Goal: Transaction & Acquisition: Purchase product/service

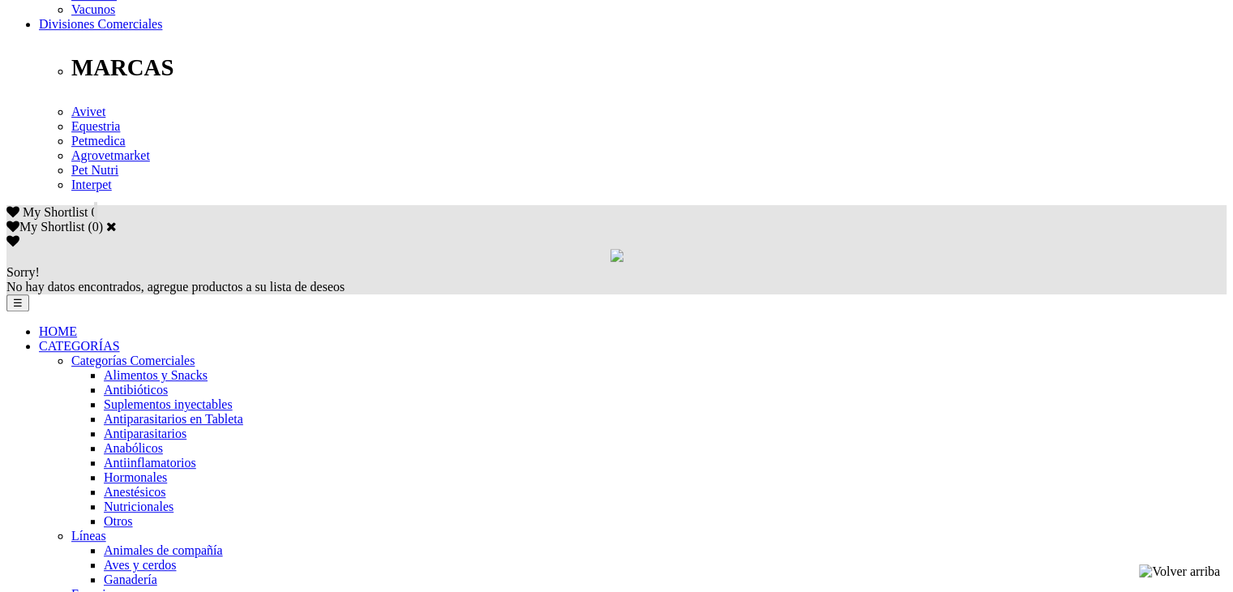
scroll to position [892, 0]
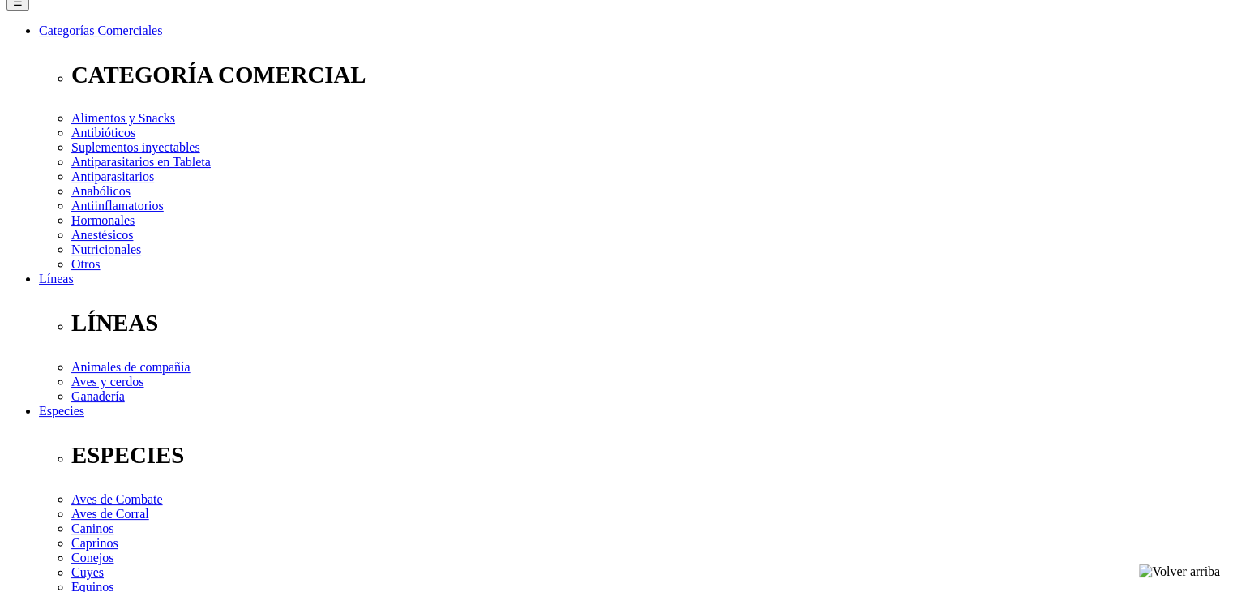
scroll to position [405, 0]
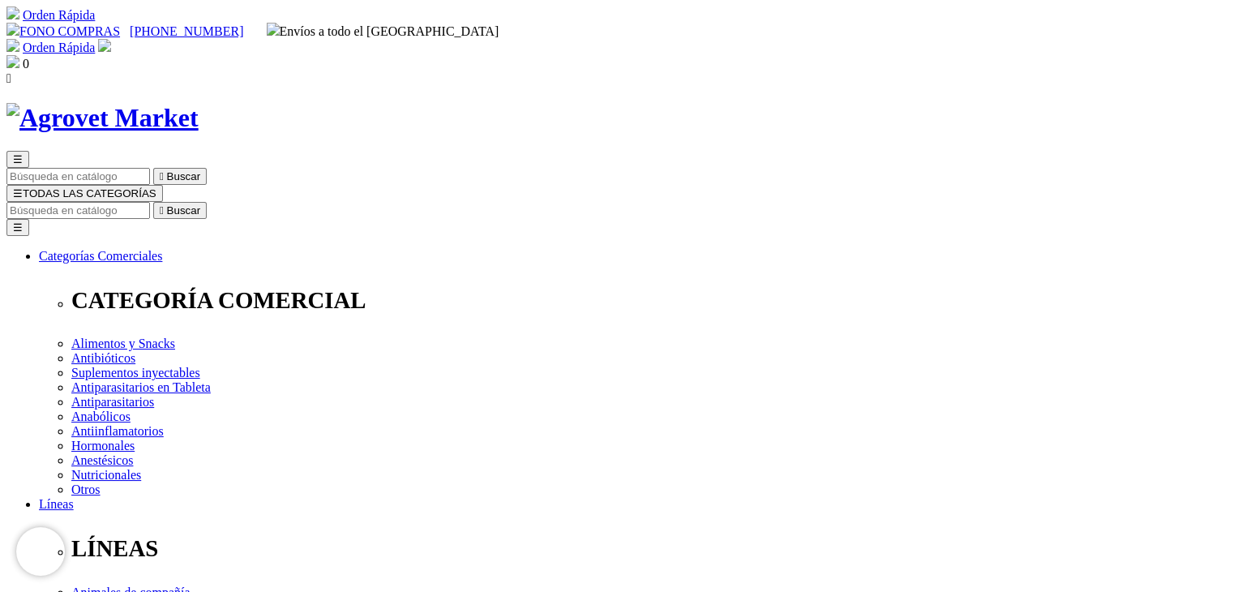
scroll to position [162, 0]
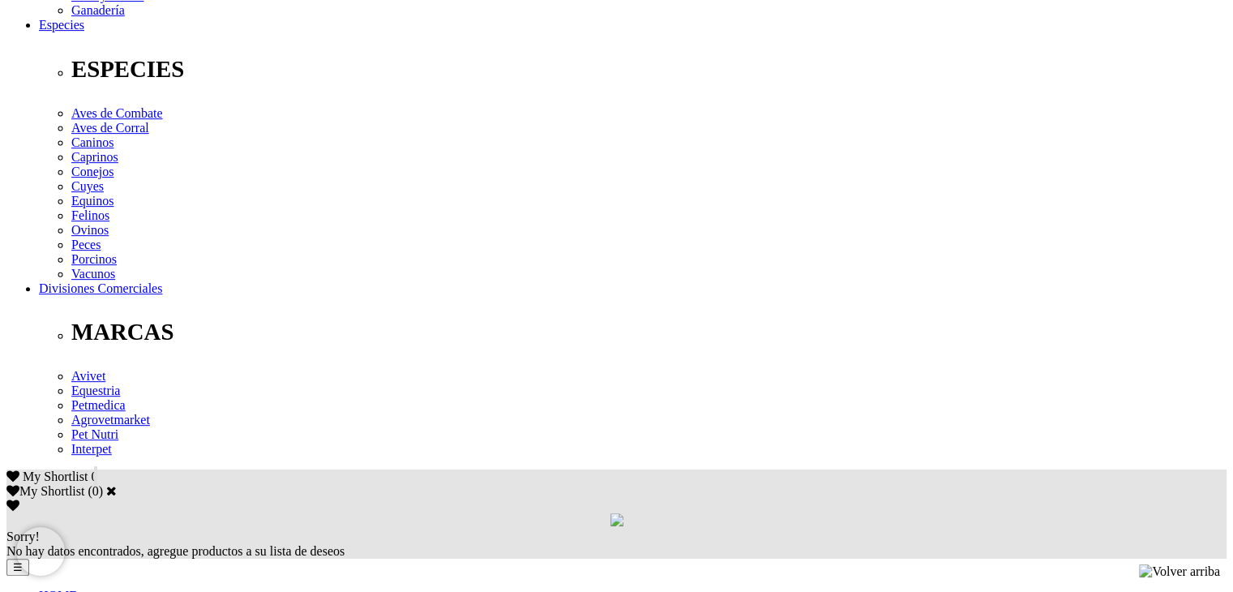
scroll to position [649, 0]
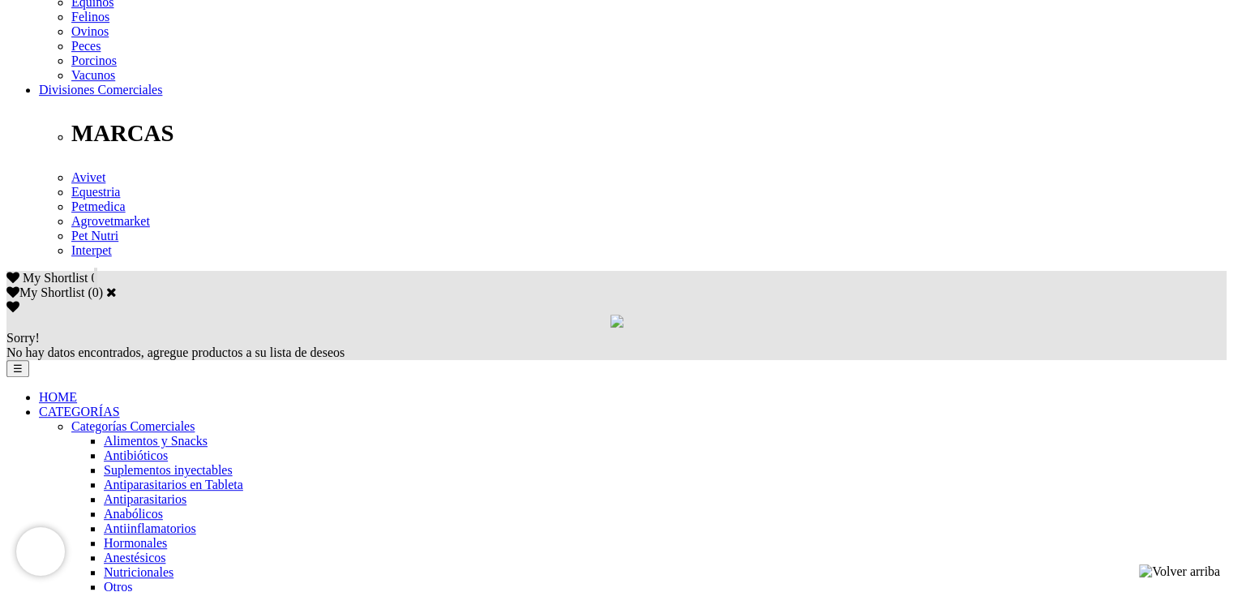
scroll to position [811, 0]
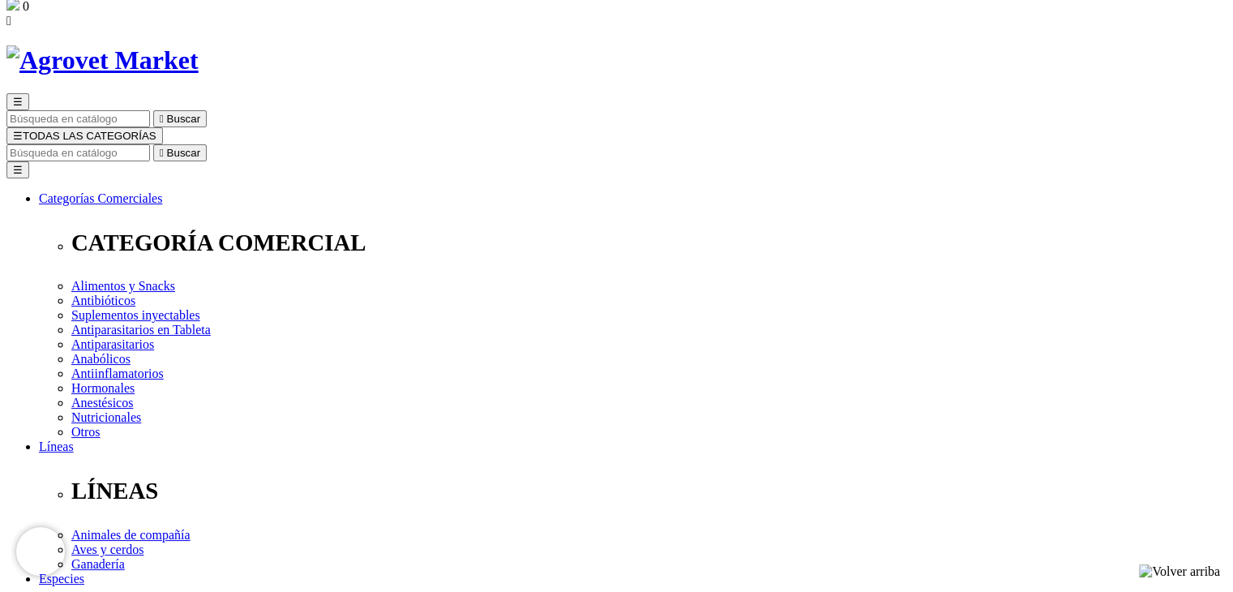
scroll to position [0, 0]
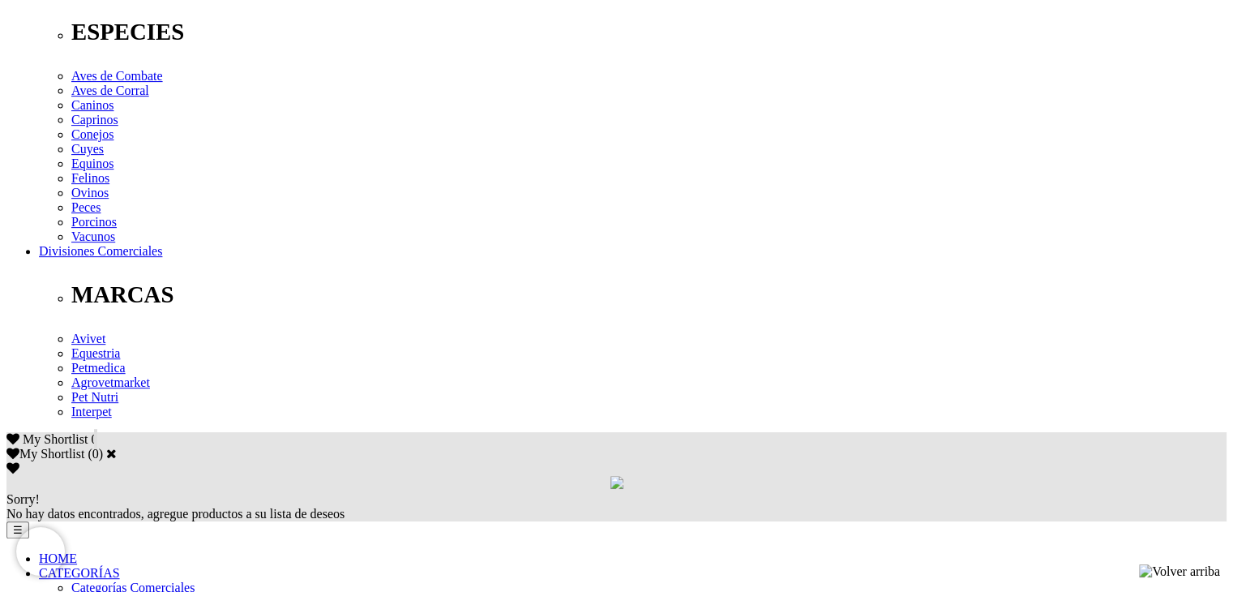
scroll to position [811, 0]
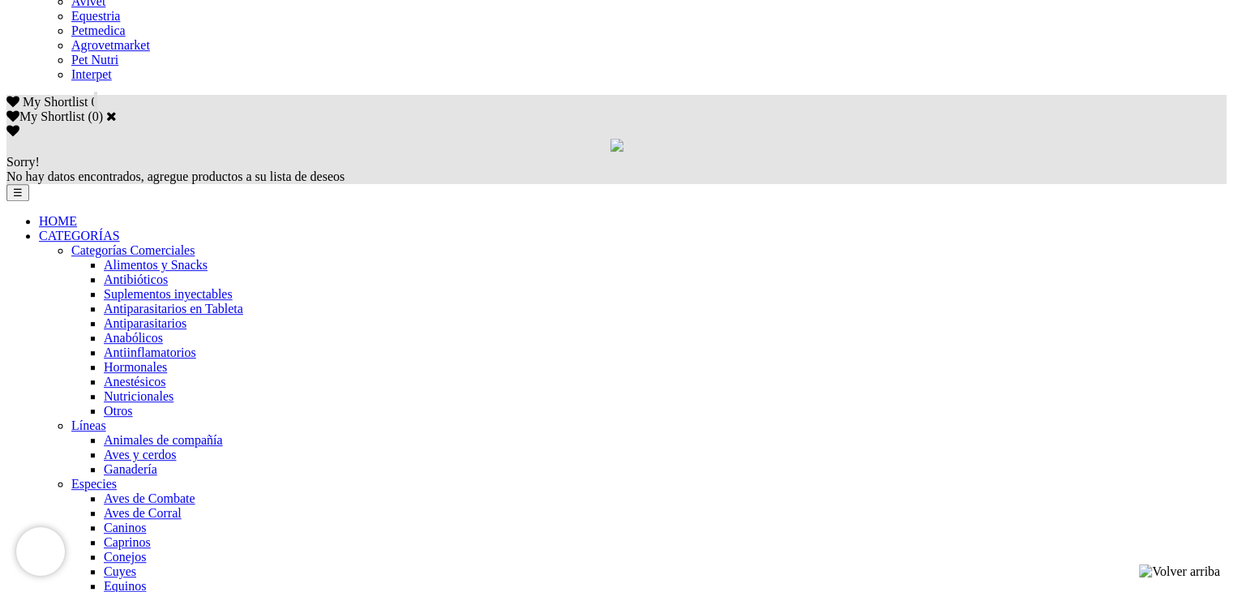
scroll to position [876, 0]
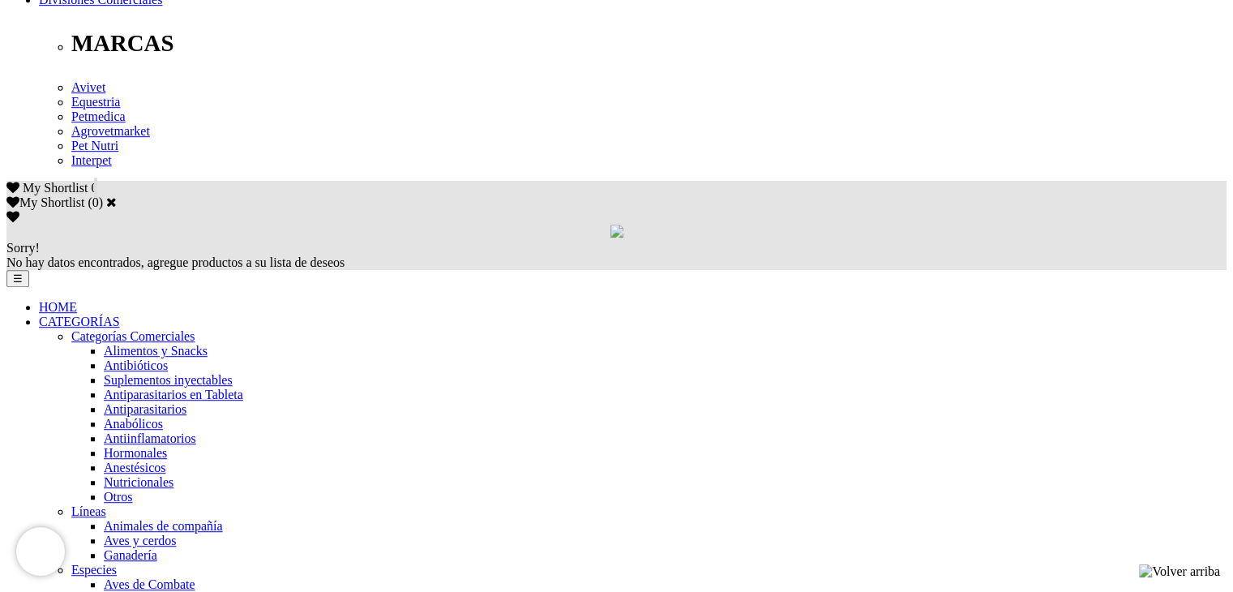
scroll to position [973, 0]
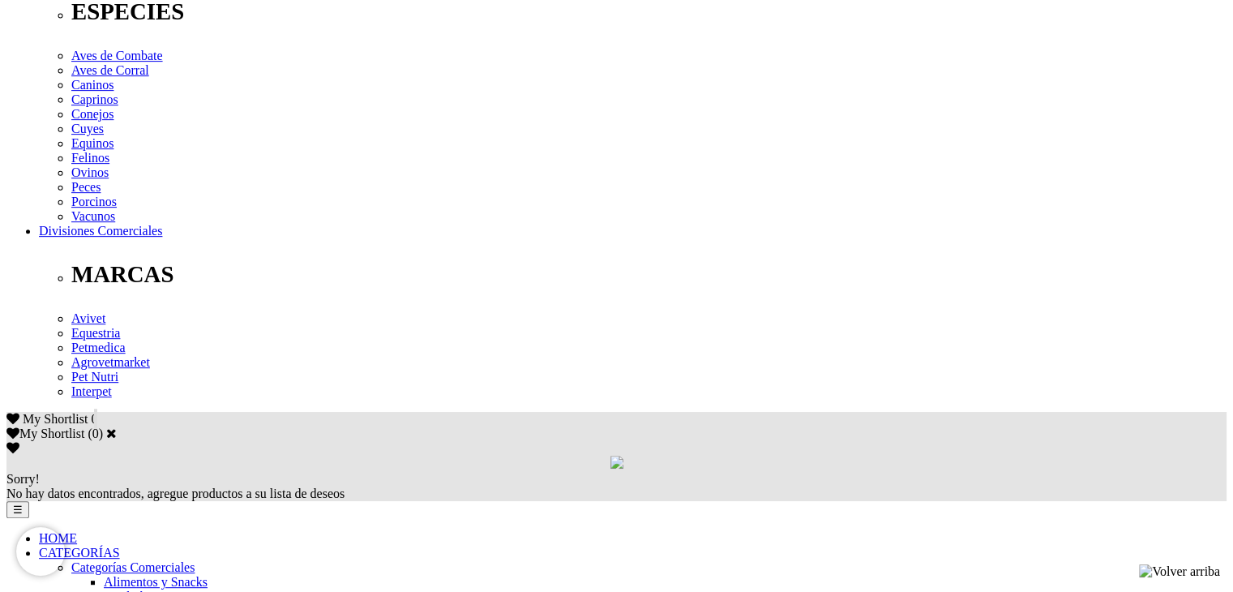
scroll to position [730, 0]
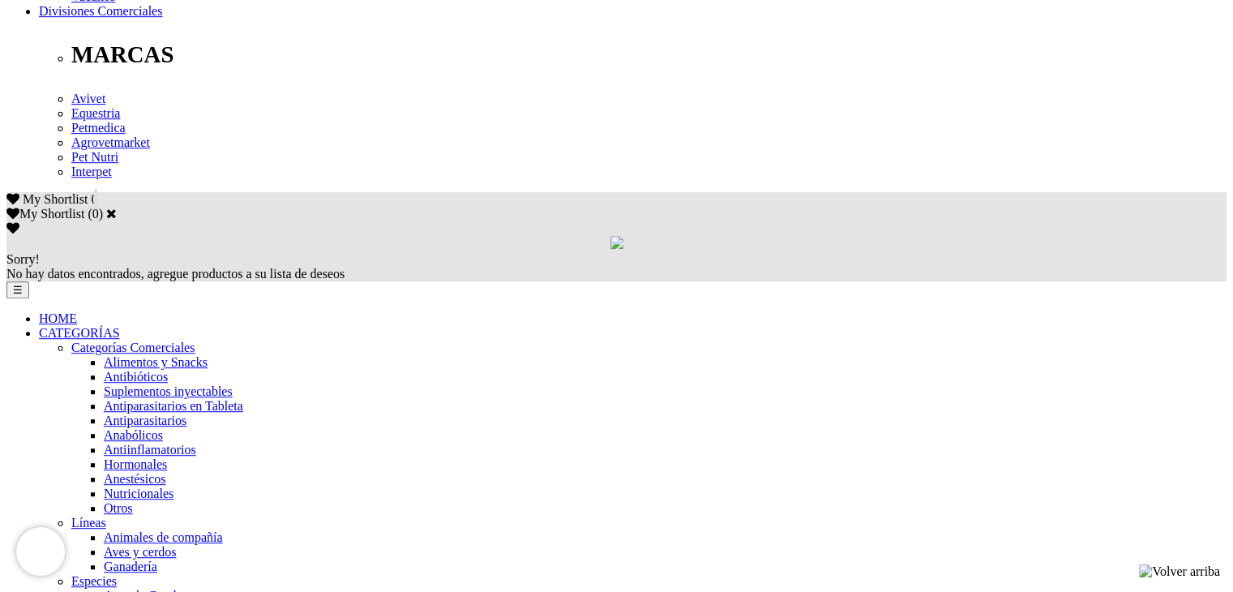
scroll to position [892, 0]
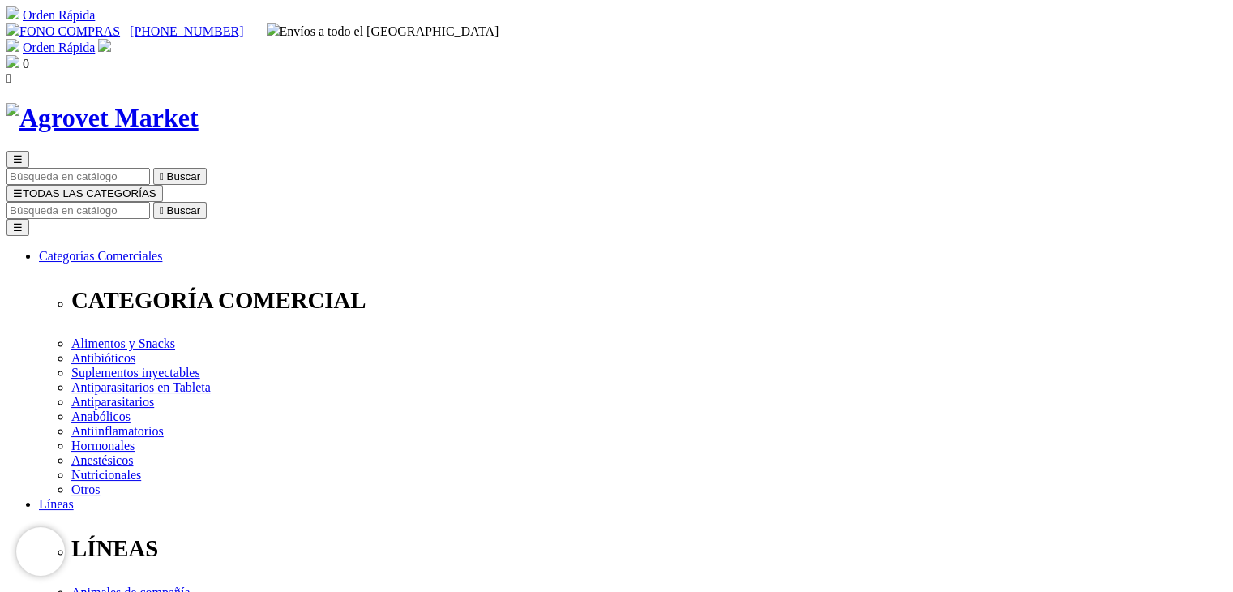
click at [150, 202] on input "Buscar" at bounding box center [77, 210] width 143 height 17
type input "oido"
click at [153, 202] on button " Buscar" at bounding box center [180, 210] width 54 height 17
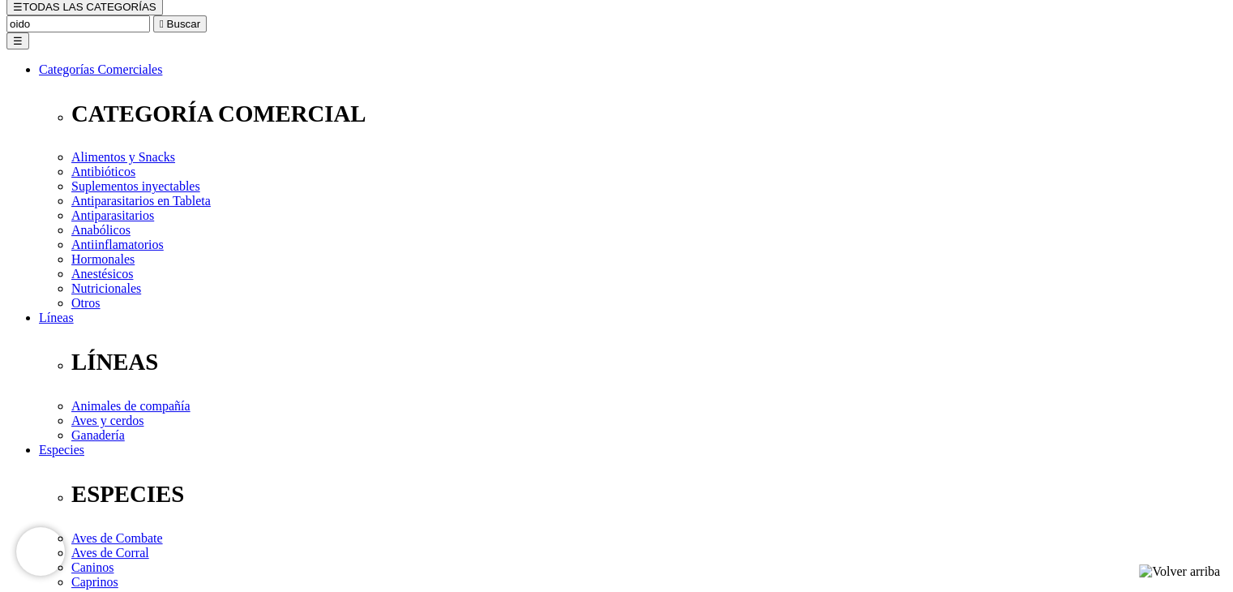
scroll to position [81, 0]
